Goal: Task Accomplishment & Management: Manage account settings

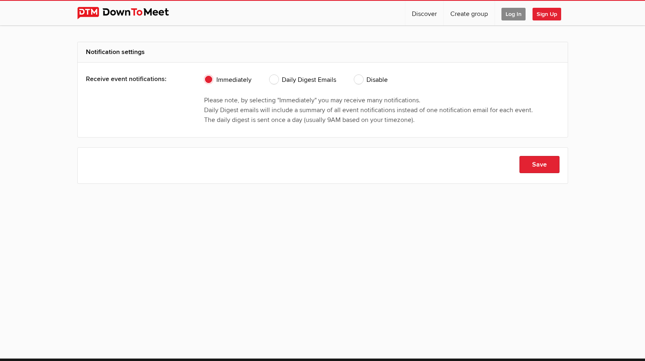
click at [361, 74] on div "Immediately Daily Digest Emails Disable Please note, by selecting "Immediately"…" at bounding box center [381, 100] width 355 height 62
click at [358, 82] on span "Disable" at bounding box center [371, 80] width 34 height 10
click at [354, 75] on input "Disable" at bounding box center [354, 74] width 0 height 0
radio input "true"
click at [538, 167] on button "Save" at bounding box center [539, 164] width 40 height 17
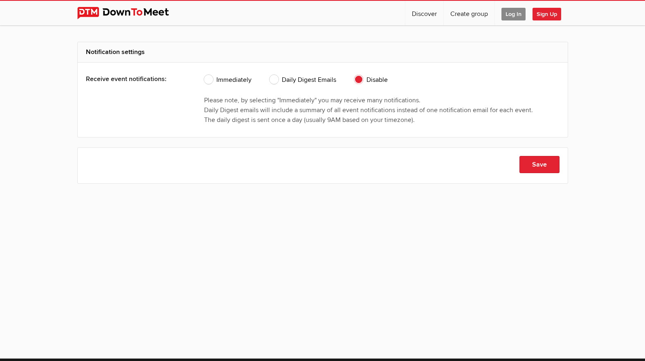
click at [361, 76] on span "Disable" at bounding box center [371, 80] width 34 height 10
click at [354, 75] on input "Disable" at bounding box center [354, 74] width 0 height 0
click at [361, 76] on span "Disable" at bounding box center [371, 80] width 34 height 10
click at [354, 75] on input "Disable" at bounding box center [354, 74] width 0 height 0
click at [537, 162] on button "Save" at bounding box center [539, 164] width 40 height 17
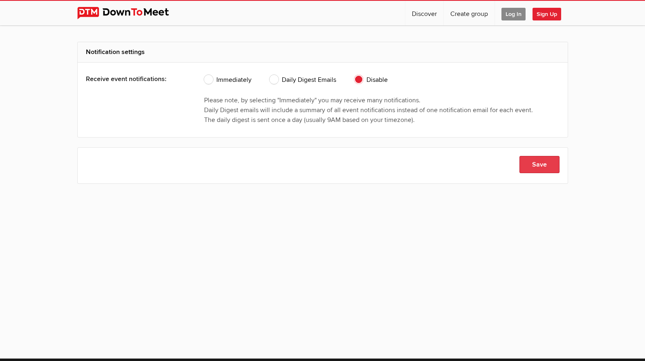
click at [537, 162] on button "Save" at bounding box center [539, 164] width 40 height 17
